Goal: Information Seeking & Learning: Learn about a topic

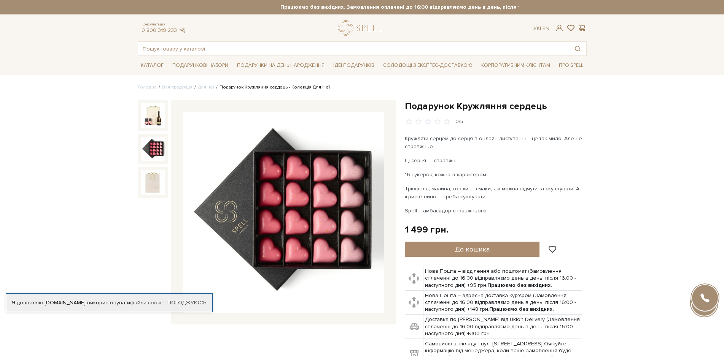
click at [159, 151] on img at bounding box center [153, 149] width 24 height 24
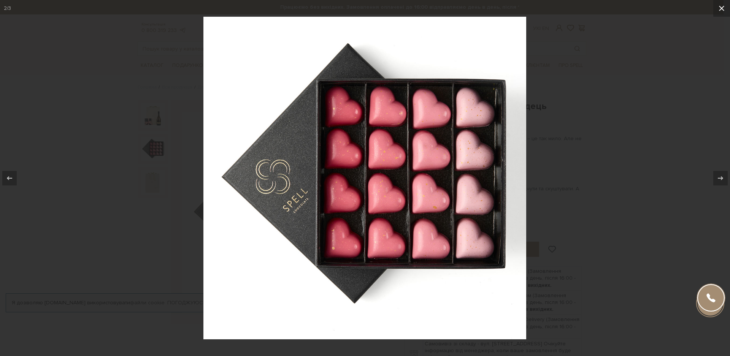
click at [723, 7] on icon at bounding box center [721, 8] width 5 height 5
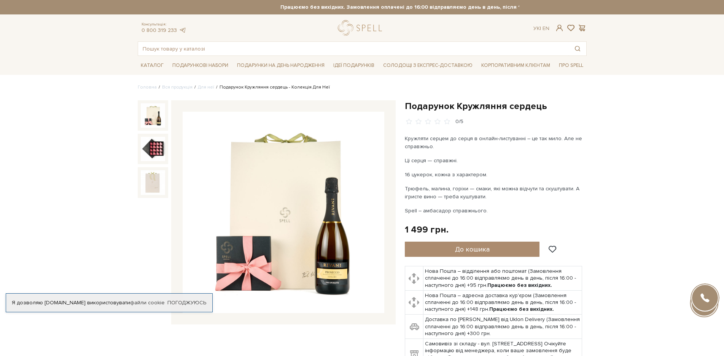
click at [160, 114] on img at bounding box center [153, 115] width 24 height 24
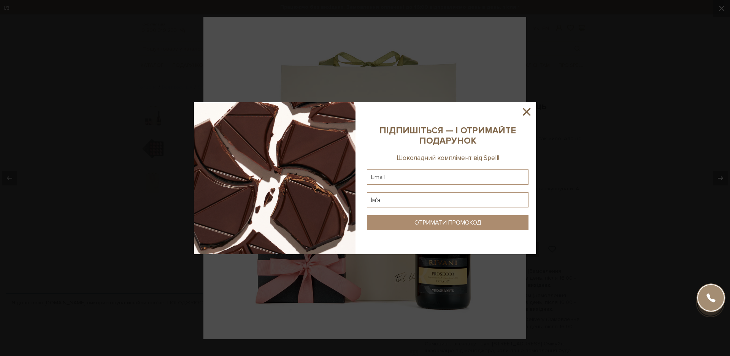
click at [527, 113] on icon at bounding box center [527, 112] width 8 height 8
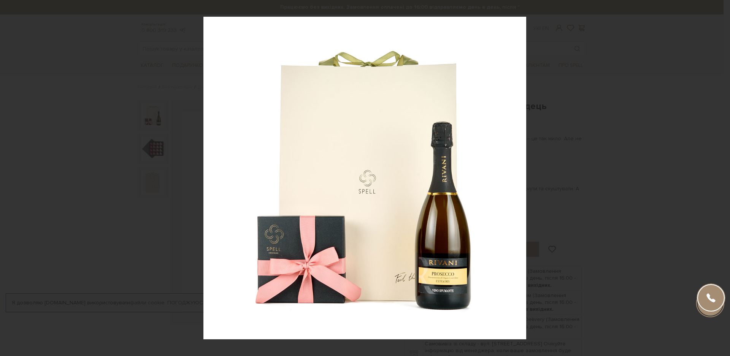
click at [720, 8] on div "1 / 3" at bounding box center [365, 178] width 730 height 356
click at [720, 8] on icon at bounding box center [721, 8] width 9 height 9
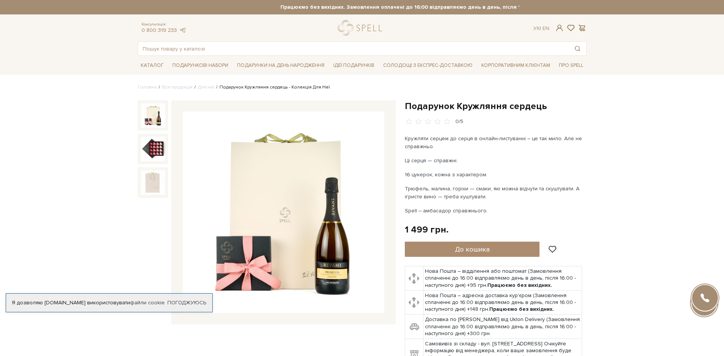
scroll to position [38, 0]
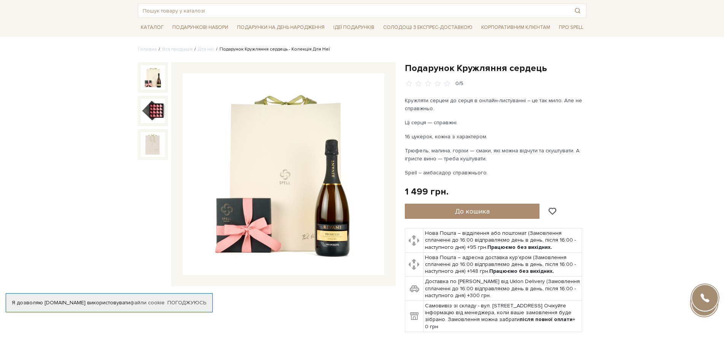
click at [331, 220] on img at bounding box center [284, 175] width 202 height 202
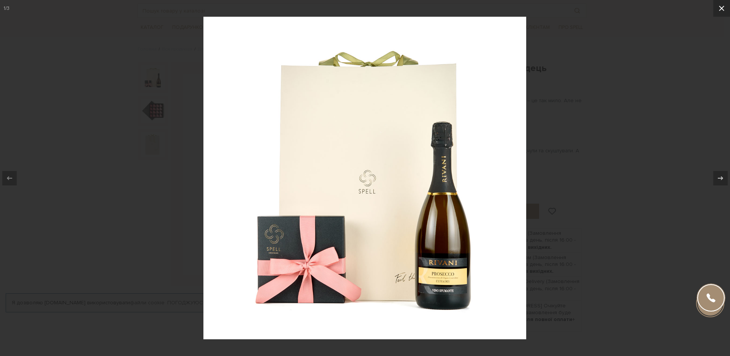
click at [723, 10] on button at bounding box center [722, 8] width 17 height 17
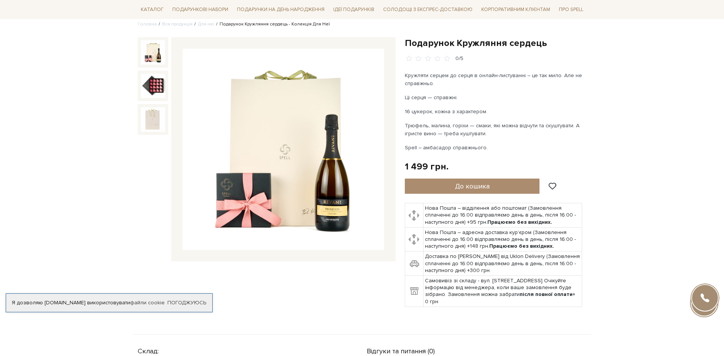
scroll to position [76, 0]
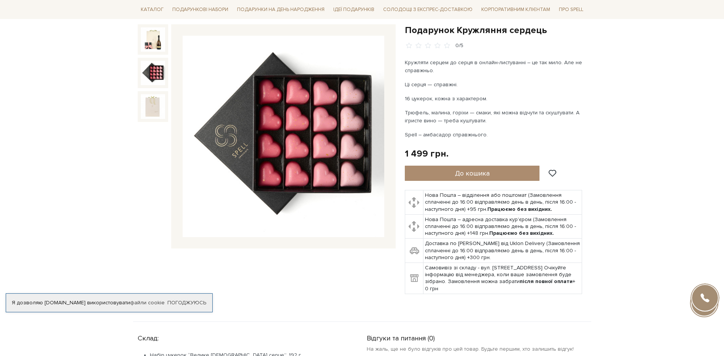
click at [149, 72] on img at bounding box center [153, 73] width 24 height 24
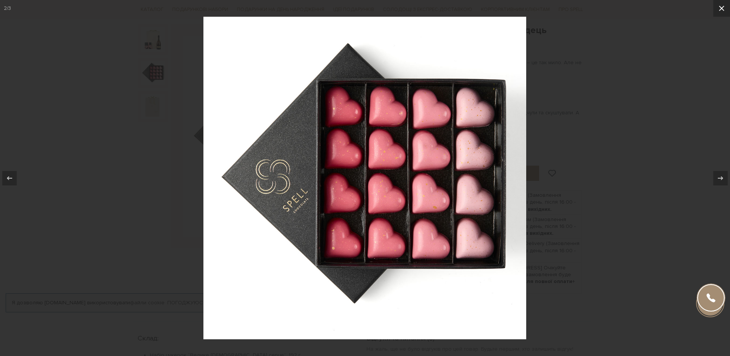
click at [723, 6] on button at bounding box center [722, 8] width 17 height 17
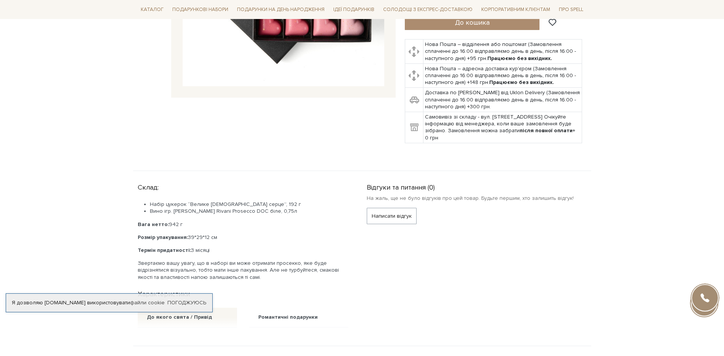
scroll to position [266, 0]
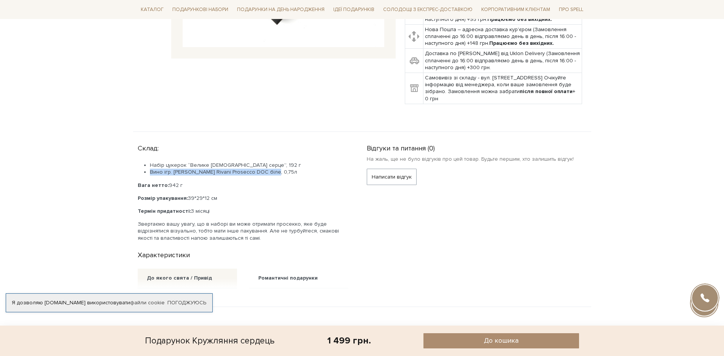
drag, startPoint x: 149, startPoint y: 172, endPoint x: 275, endPoint y: 171, distance: 125.5
click at [275, 171] on li "Вино ігр. Schenk Rivani Prosecco DOC біле, 0,75л" at bounding box center [249, 172] width 199 height 7
copy li "Вино ігр. Schenk Rivani Prosecco DOC біле, 0,75л"
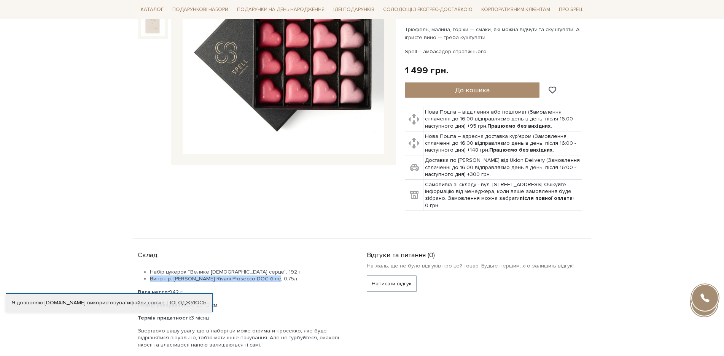
scroll to position [190, 0]
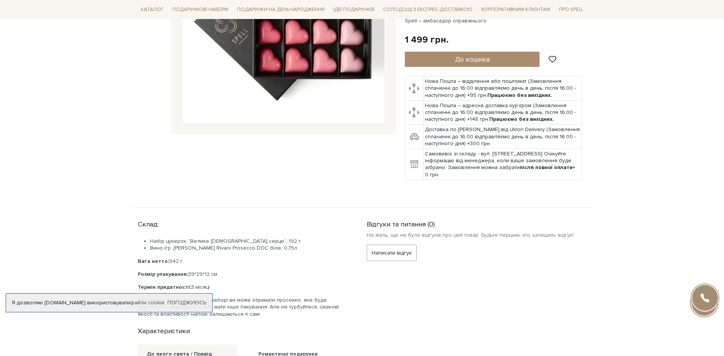
click at [232, 242] on li "Набір цукерок “Велике іскристе серце”, 192 г" at bounding box center [249, 241] width 199 height 7
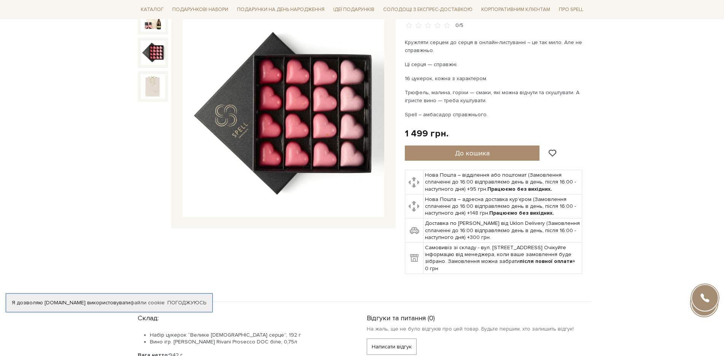
scroll to position [0, 0]
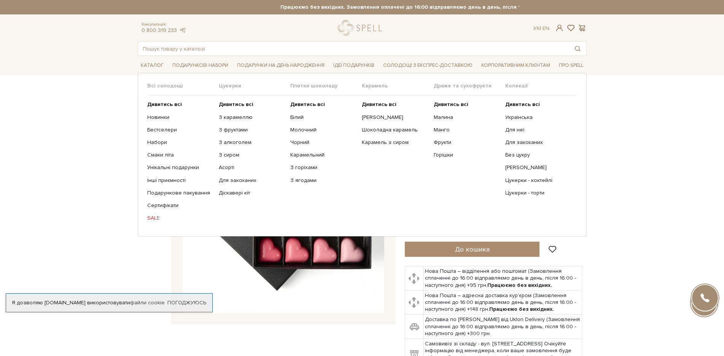
click at [167, 99] on ul "Дивитись всі Новинки Бестселери Набори Смаки літа Інші приємності" at bounding box center [183, 161] width 72 height 132
click at [169, 105] on b "Дивитись всі" at bounding box center [164, 104] width 35 height 6
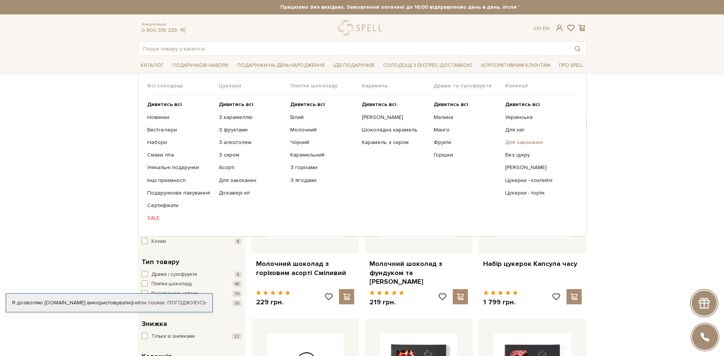
click at [507, 143] on link "Для закоханих" at bounding box center [538, 142] width 66 height 7
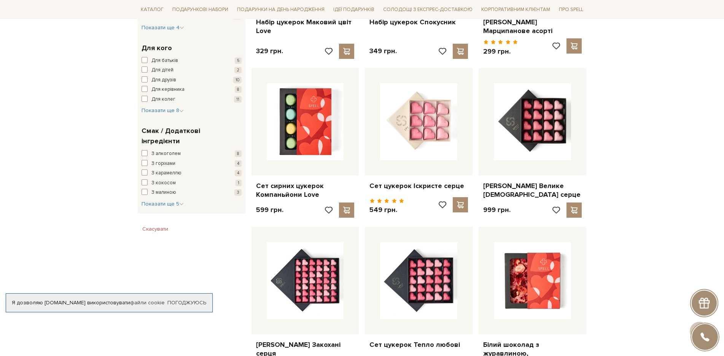
scroll to position [418, 0]
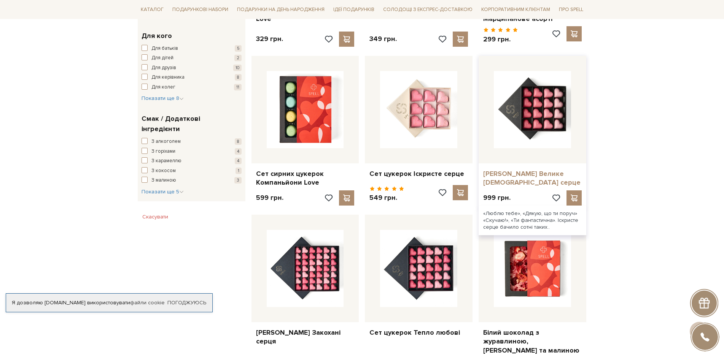
click at [537, 173] on link "Сет цукерок Велике іскристе серце" at bounding box center [532, 179] width 99 height 18
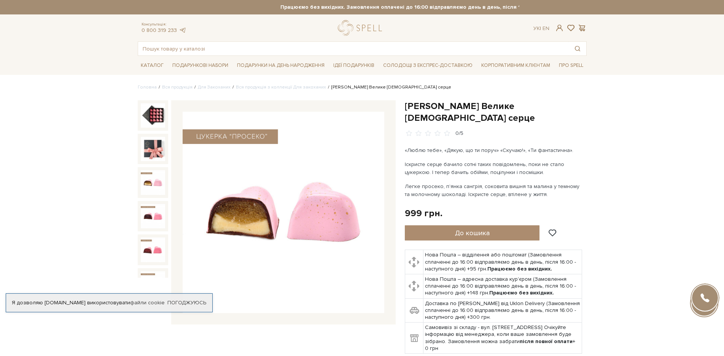
click at [153, 183] on img at bounding box center [153, 182] width 24 height 24
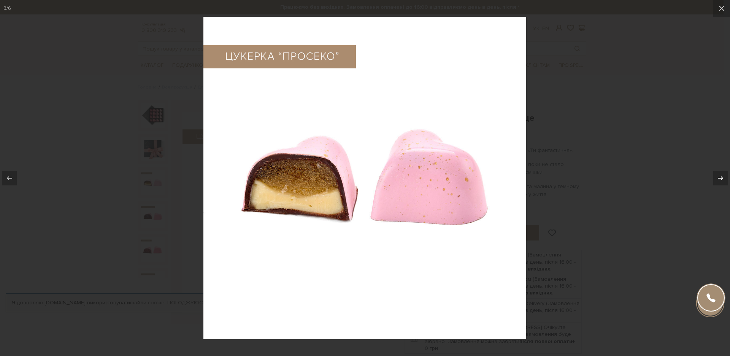
click at [717, 173] on div at bounding box center [721, 178] width 14 height 14
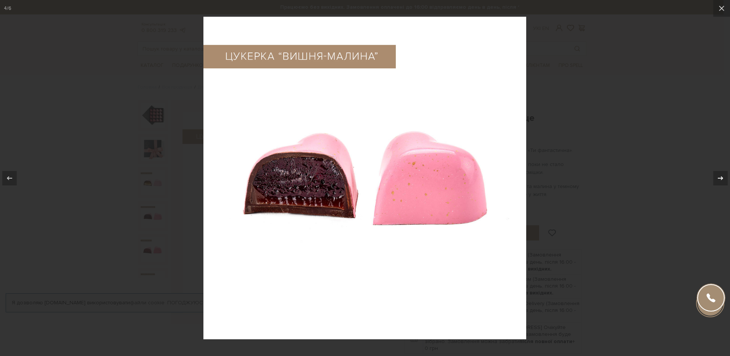
click at [717, 174] on icon at bounding box center [720, 178] width 9 height 9
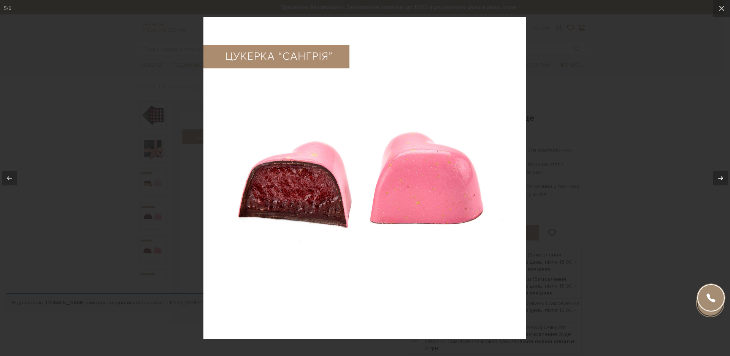
click at [717, 175] on icon at bounding box center [720, 178] width 9 height 9
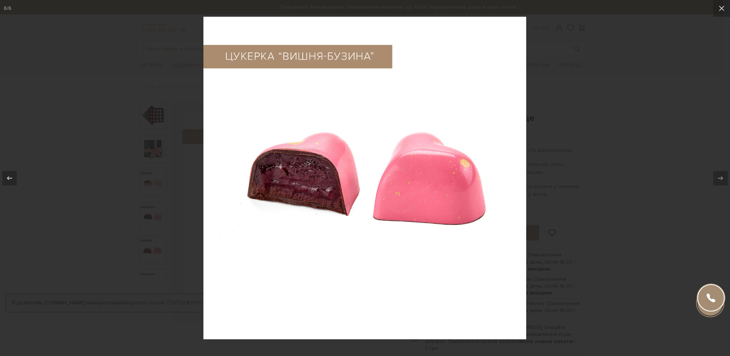
click at [717, 175] on icon at bounding box center [720, 178] width 9 height 9
click at [723, 7] on icon at bounding box center [721, 8] width 9 height 9
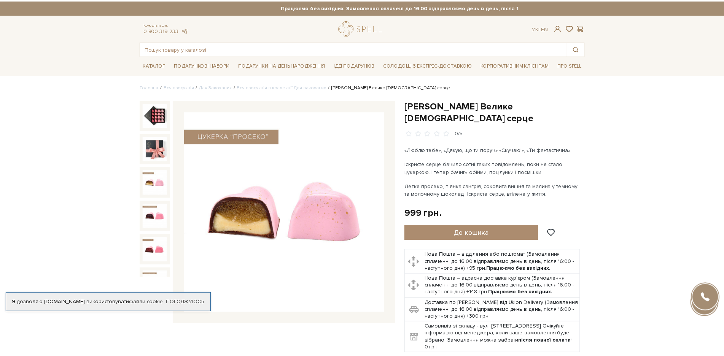
scroll to position [9, 0]
